Goal: Entertainment & Leisure: Consume media (video, audio)

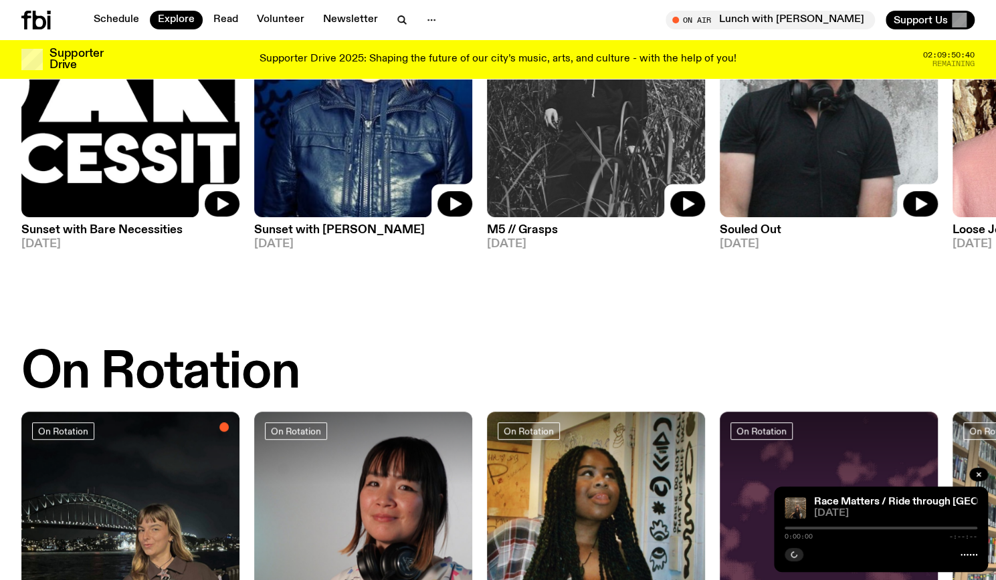
scroll to position [257, 0]
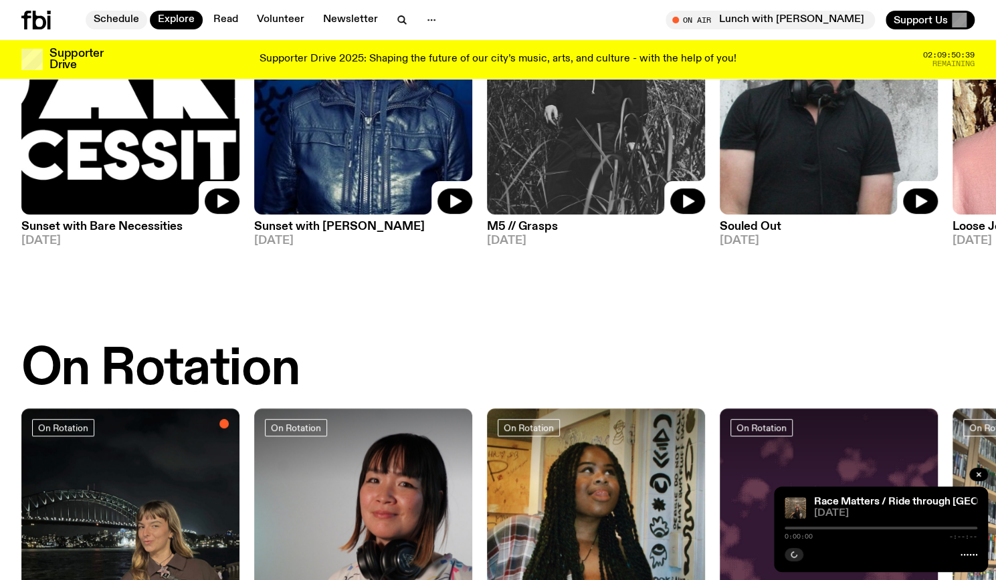
click at [104, 11] on link "Schedule" at bounding box center [117, 20] width 62 height 19
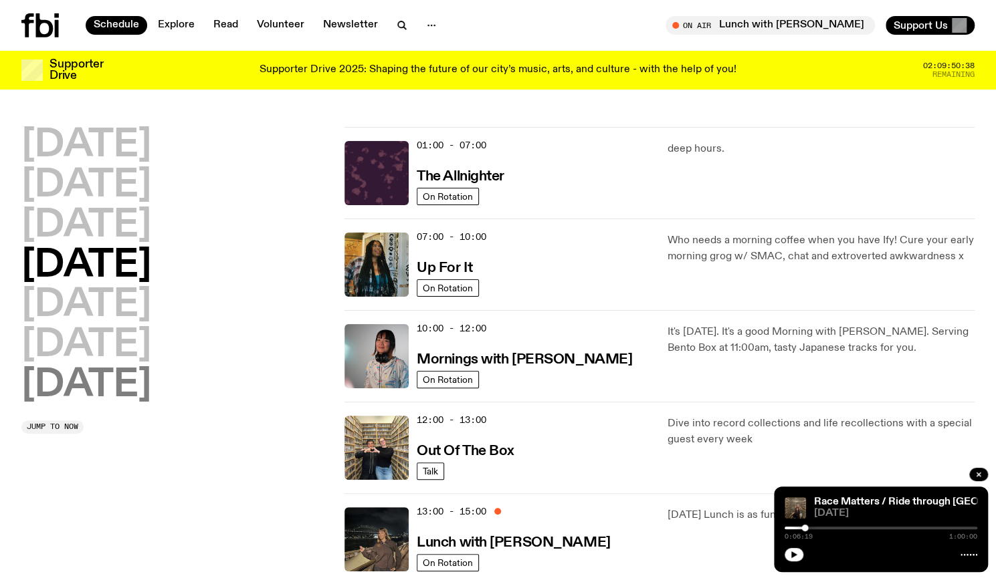
click at [134, 372] on h2 "Sunday" at bounding box center [86, 385] width 130 height 37
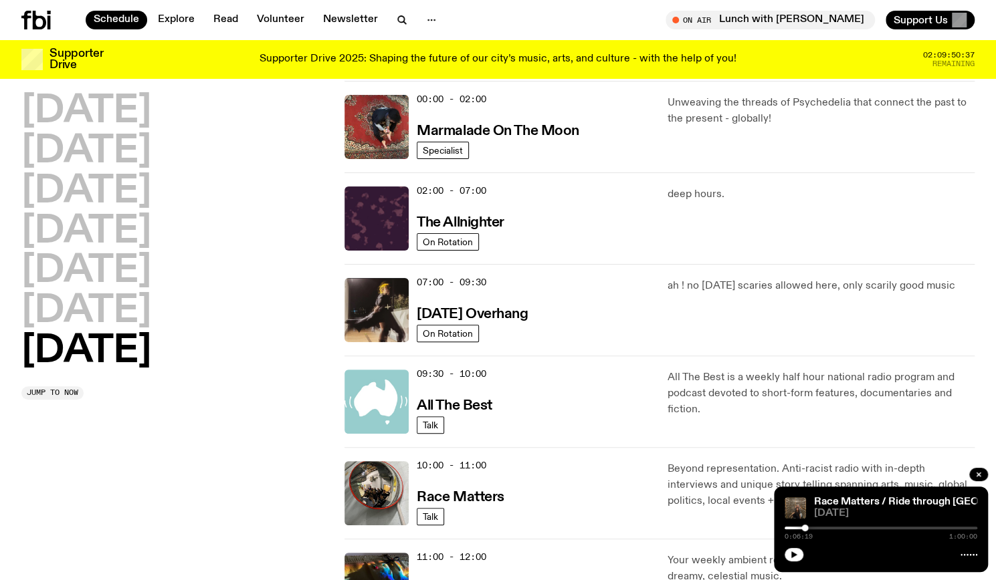
scroll to position [37, 0]
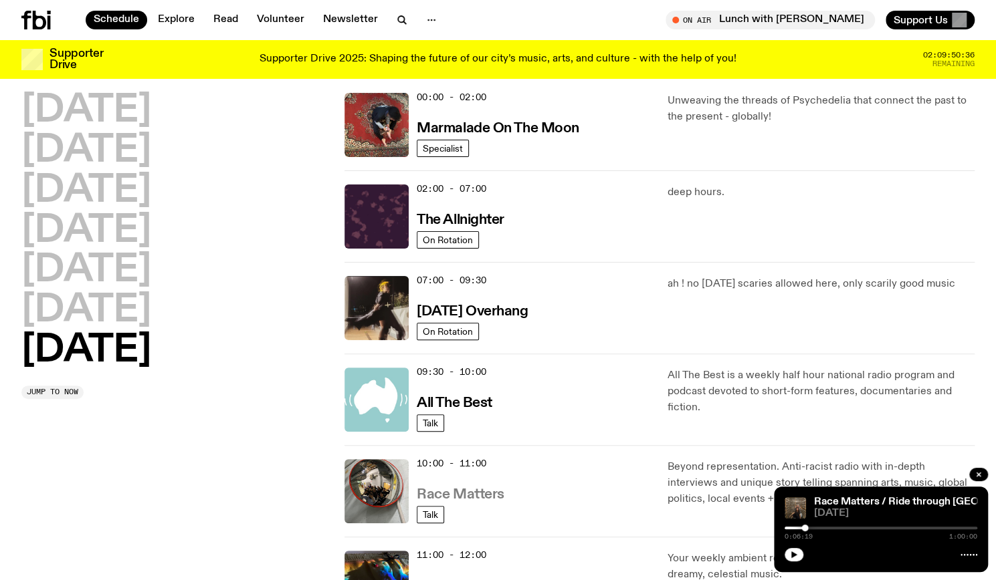
click at [498, 491] on h3 "Race Matters" at bounding box center [461, 495] width 88 height 14
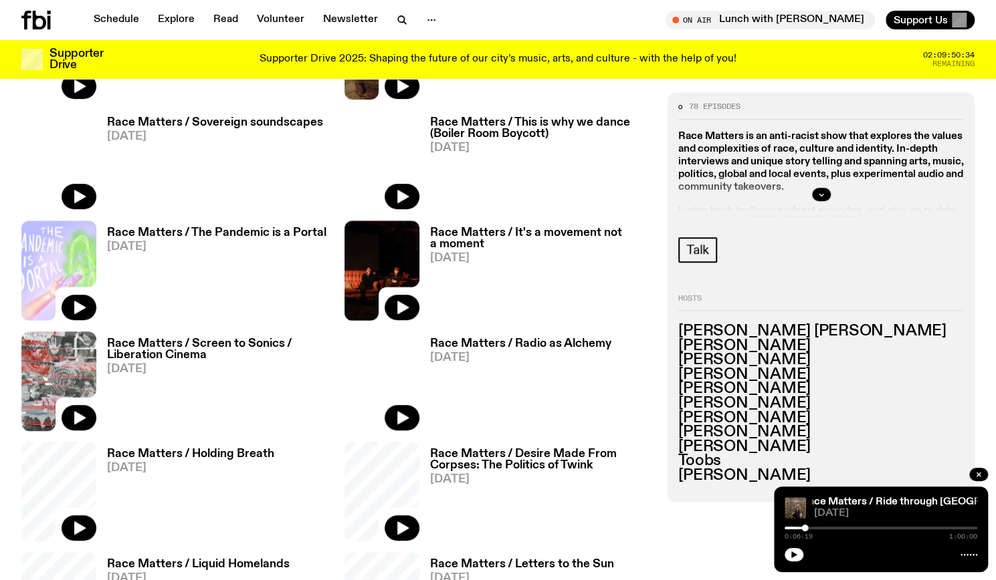
scroll to position [593, 0]
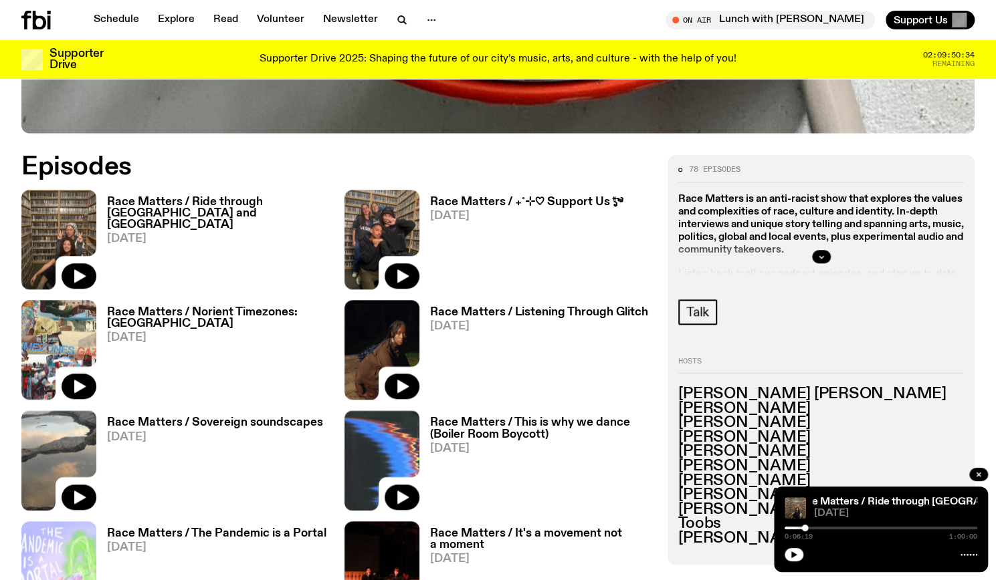
click at [274, 205] on h3 "Race Matters / Ride through [GEOGRAPHIC_DATA] and [GEOGRAPHIC_DATA]" at bounding box center [217, 214] width 221 height 34
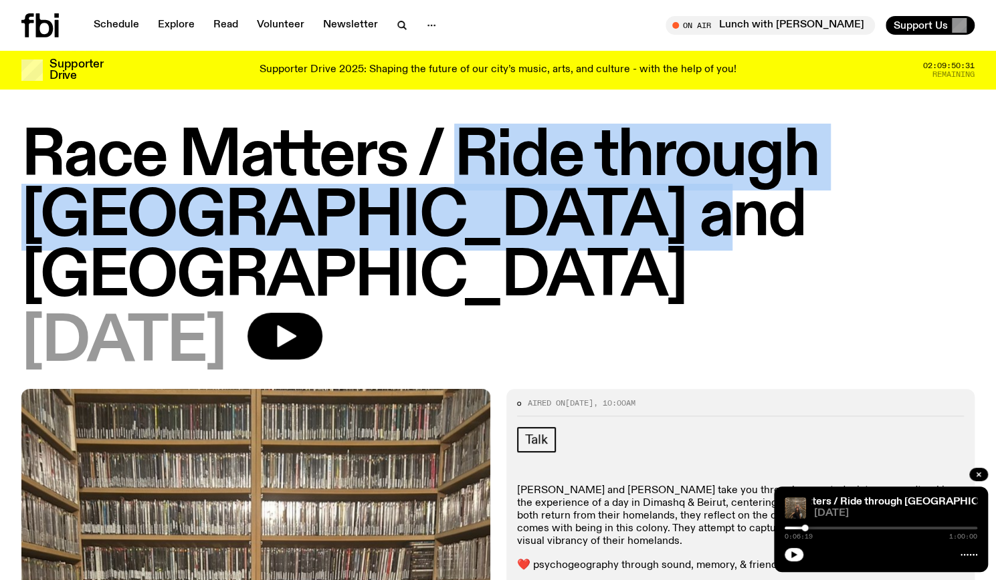
drag, startPoint x: 670, startPoint y: 213, endPoint x: 462, endPoint y: 150, distance: 217.3
click at [462, 150] on h1 "Race Matters / Ride through [GEOGRAPHIC_DATA] and [GEOGRAPHIC_DATA]" at bounding box center [497, 217] width 953 height 181
copy h1 "Ride through Damascus and Beirut"
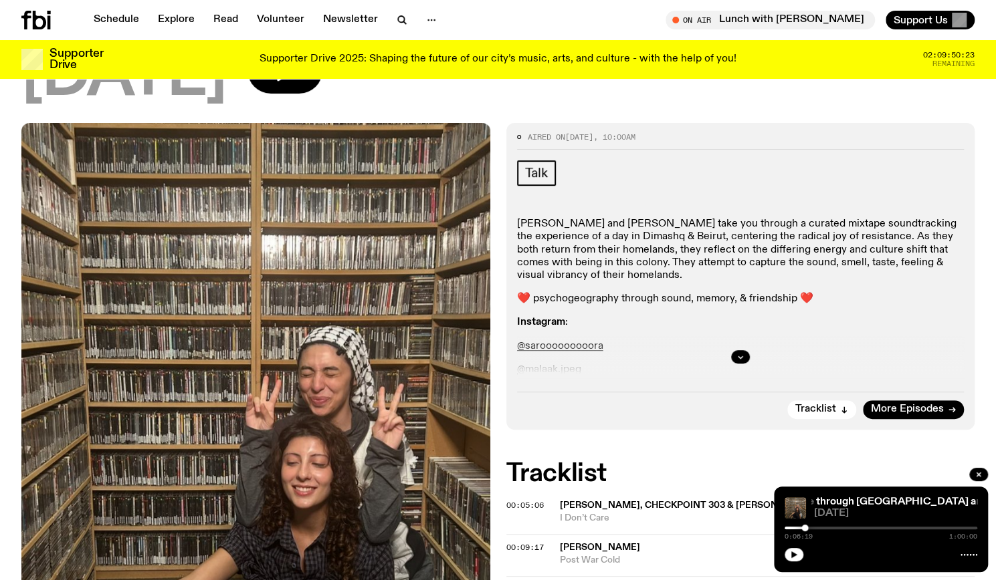
scroll to position [258, 0]
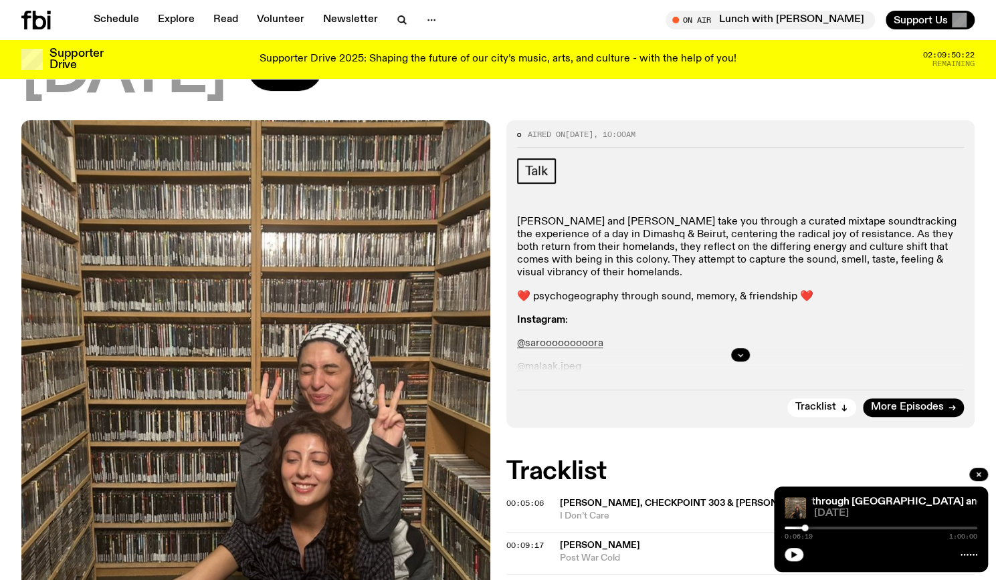
click at [686, 216] on p "Sara El Youghun and Malaak take you through a curated mixtape soundtracking the…" at bounding box center [740, 248] width 447 height 64
click at [552, 216] on p "Sara El Youghun and Malaak take you through a curated mixtape soundtracking the…" at bounding box center [740, 248] width 447 height 64
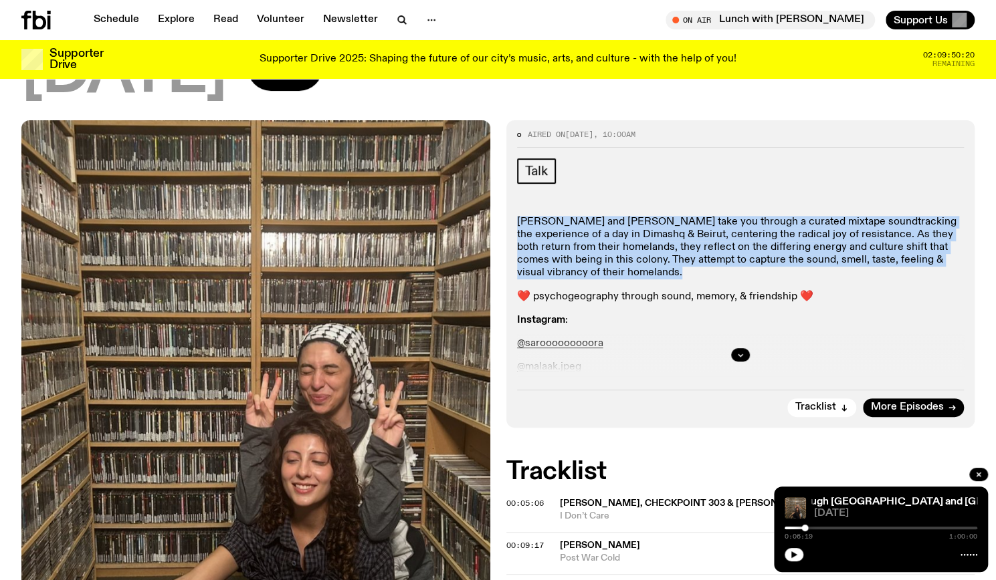
click at [552, 216] on p "Sara El Youghun and Malaak take you through a curated mixtape soundtracking the…" at bounding box center [740, 248] width 447 height 64
copy div "Sara El Youghun and Malaak take you through a curated mixtape soundtracking the…"
click at [671, 216] on p "Sara El Youghun and Malaak take you through a curated mixtape soundtracking the…" at bounding box center [740, 248] width 447 height 64
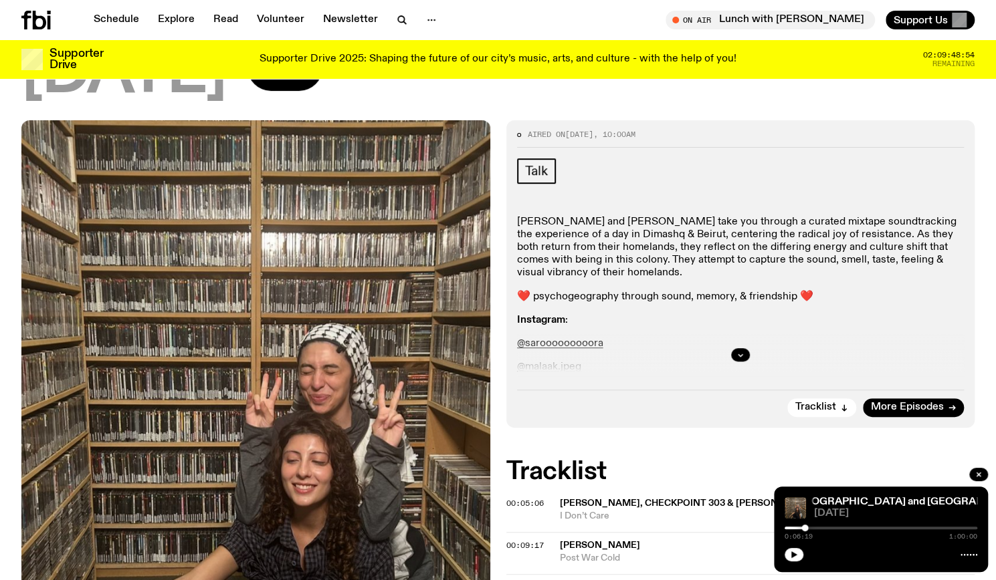
click at [729, 334] on div at bounding box center [740, 355] width 447 height 43
click at [741, 348] on button "button" at bounding box center [740, 354] width 19 height 13
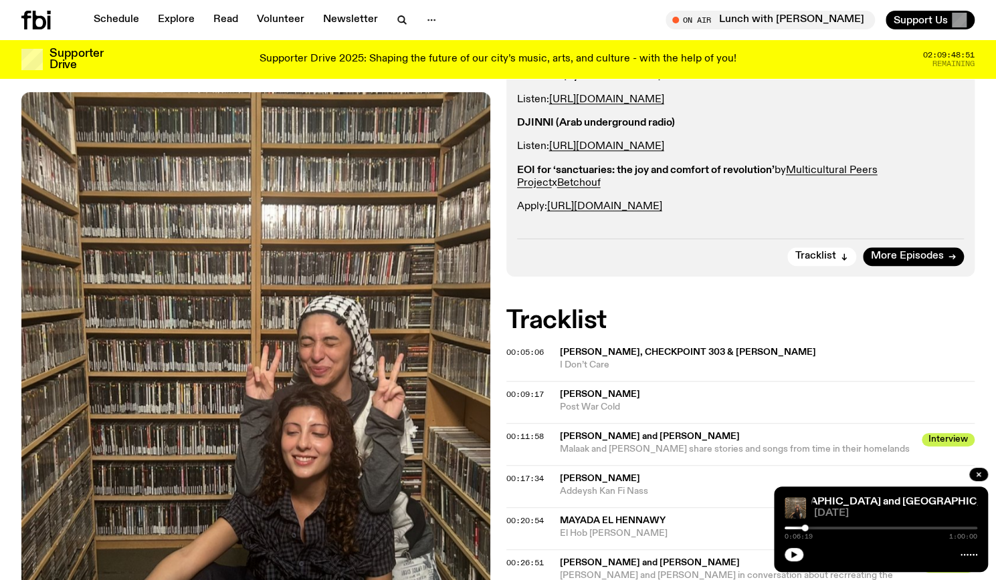
scroll to position [860, 0]
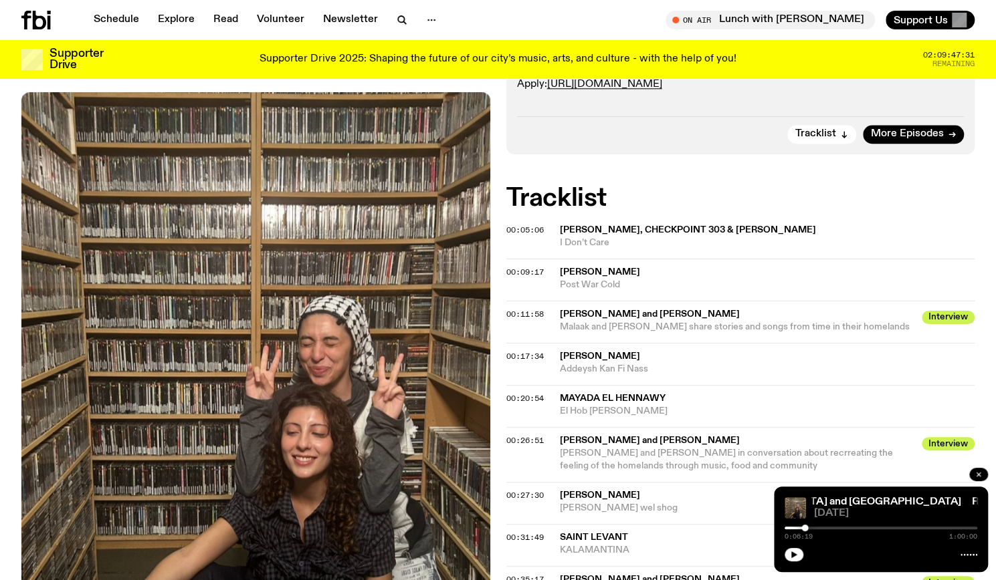
click at [984, 472] on button "button" at bounding box center [978, 474] width 19 height 13
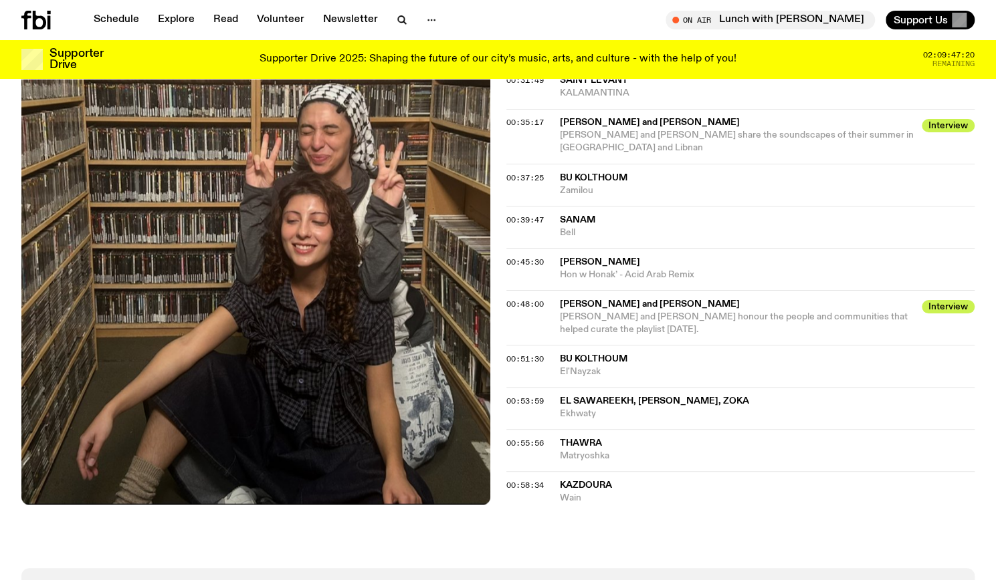
scroll to position [1328, 0]
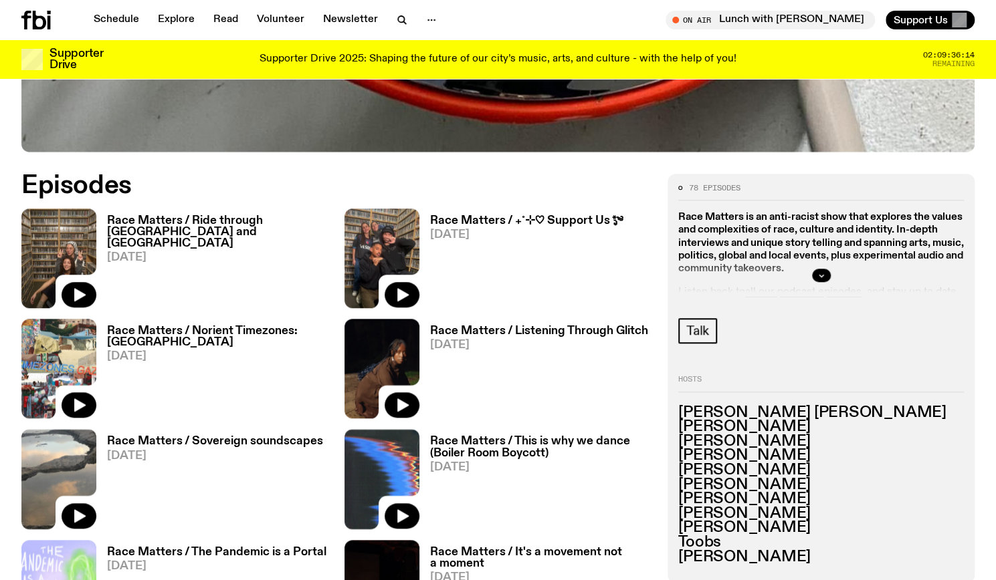
scroll to position [661, 0]
